Goal: Find specific page/section: Find specific page/section

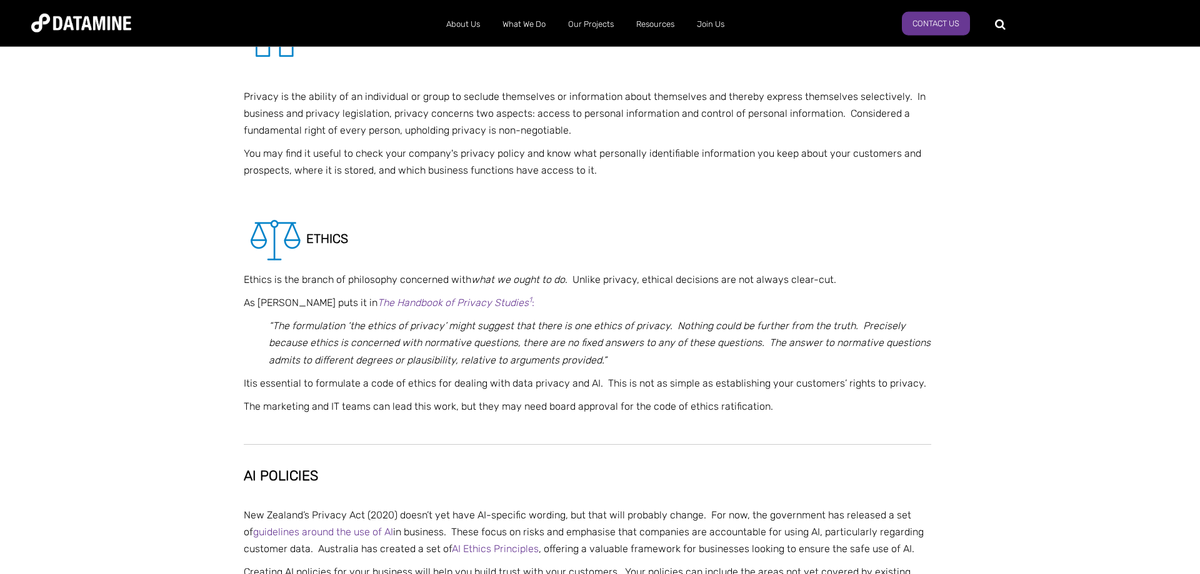
scroll to position [829, 0]
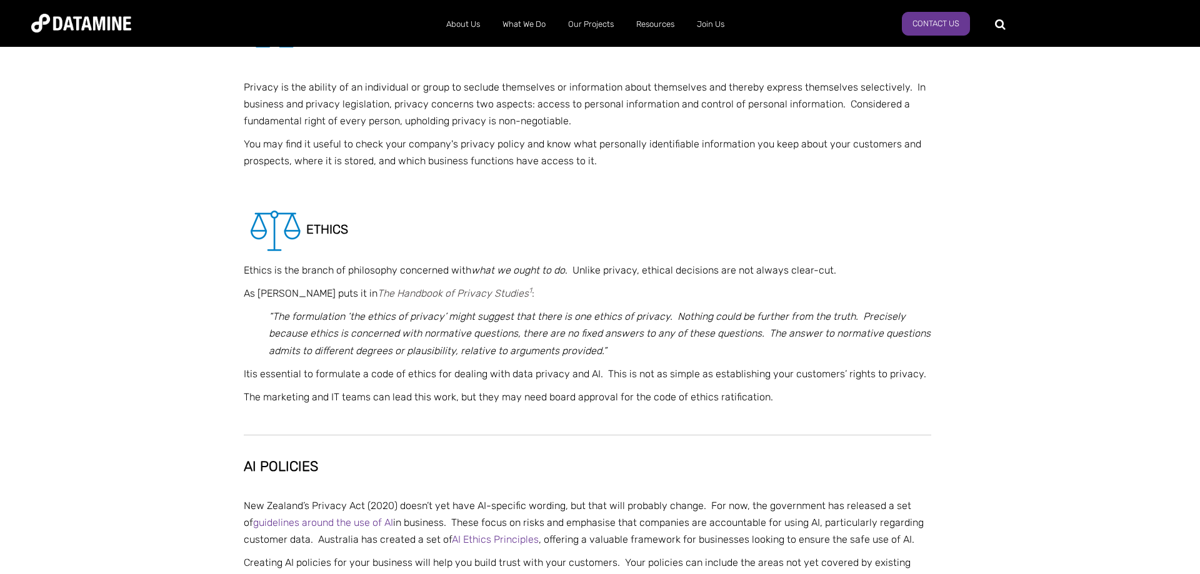
click at [436, 293] on em "The Handbook of Privacy Studies 1" at bounding box center [455, 294] width 154 height 12
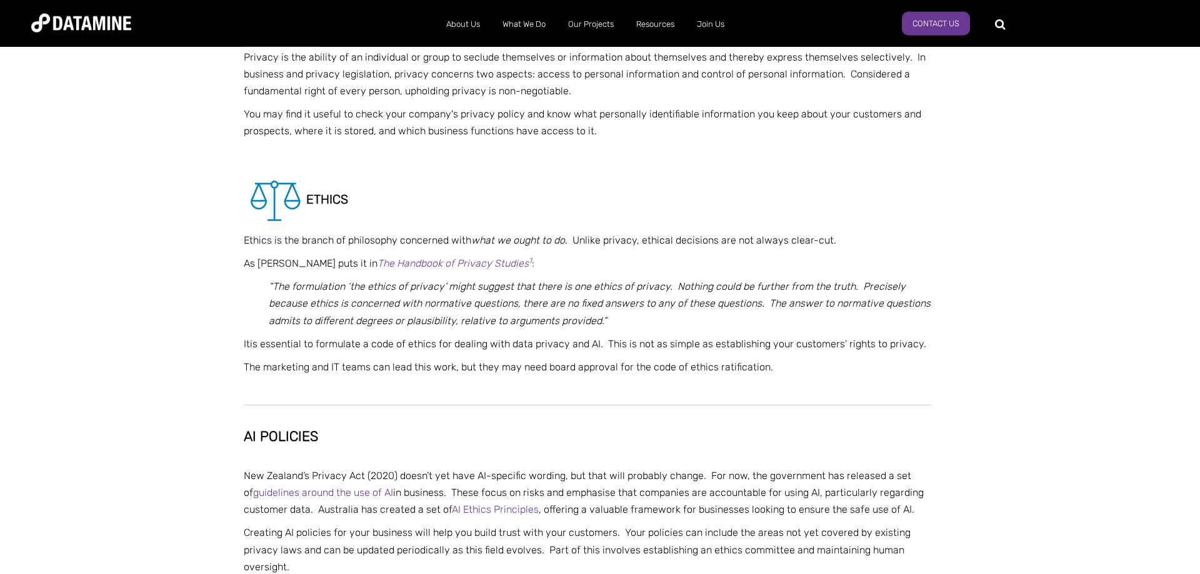
scroll to position [893, 0]
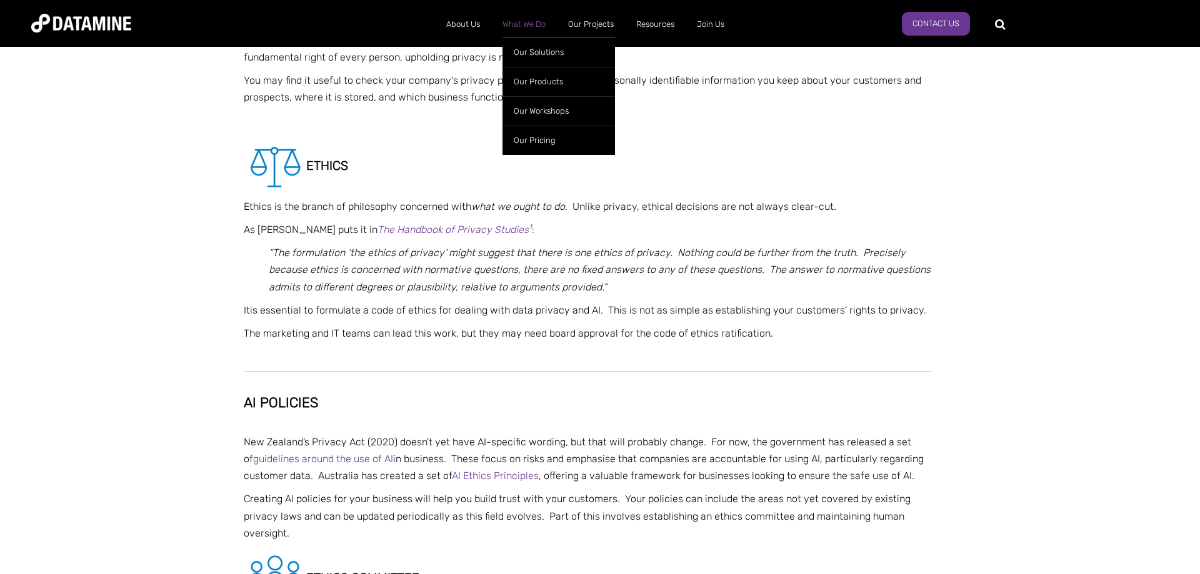
click at [528, 21] on link "What We Do" at bounding box center [524, 24] width 66 height 33
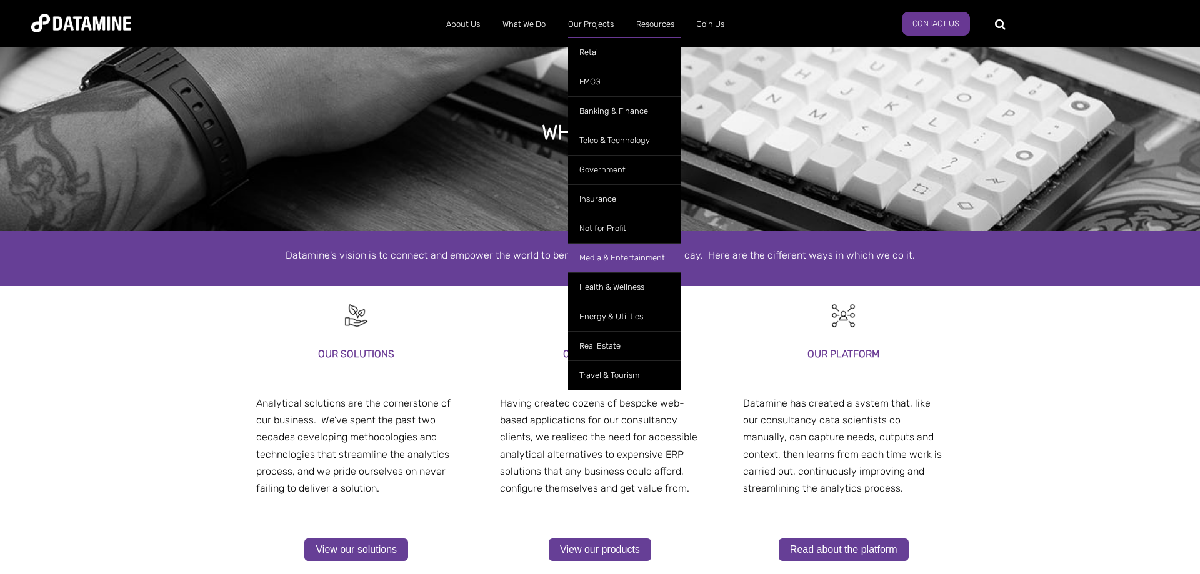
click at [602, 256] on link "Media & Entertainment" at bounding box center [624, 257] width 113 height 29
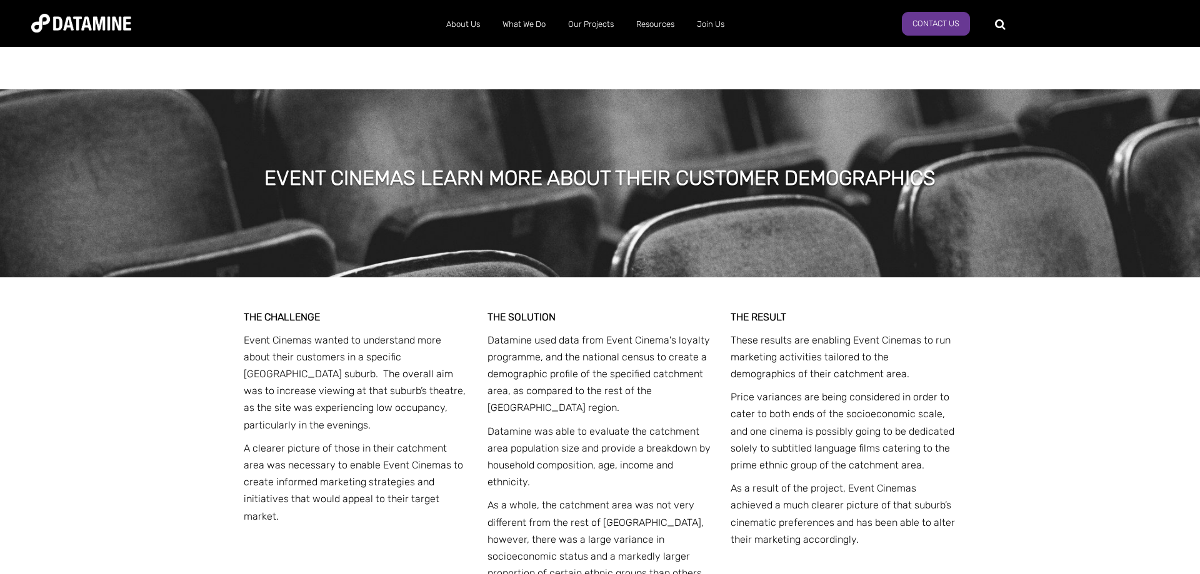
scroll to position [2040, 0]
